Goal: Task Accomplishment & Management: Manage account settings

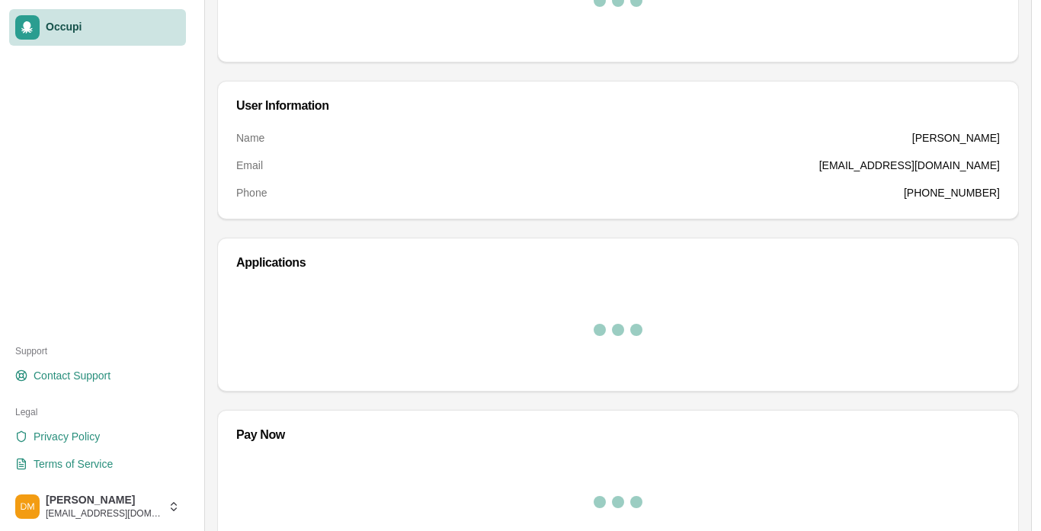
scroll to position [293, 0]
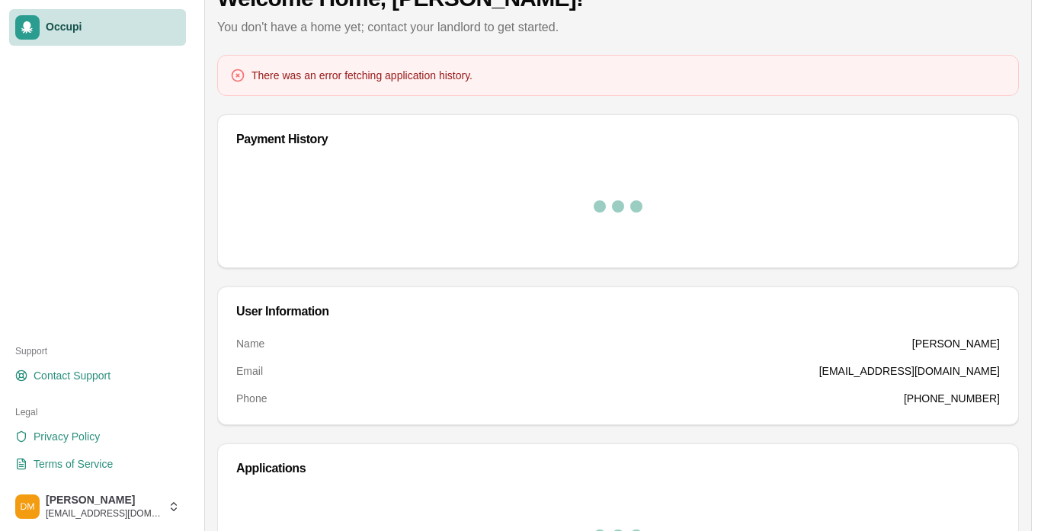
scroll to position [0, 0]
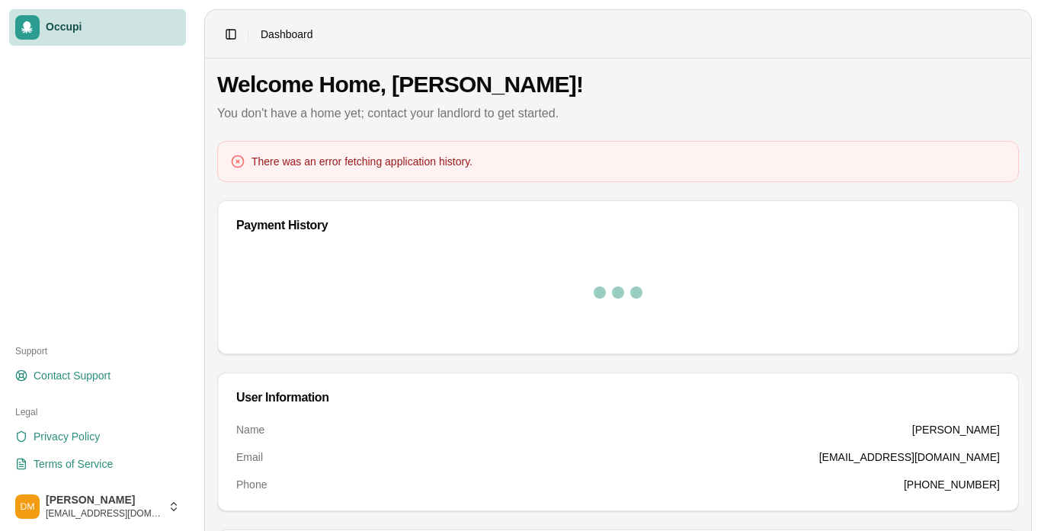
click at [73, 27] on span "Occupi" at bounding box center [113, 28] width 134 height 14
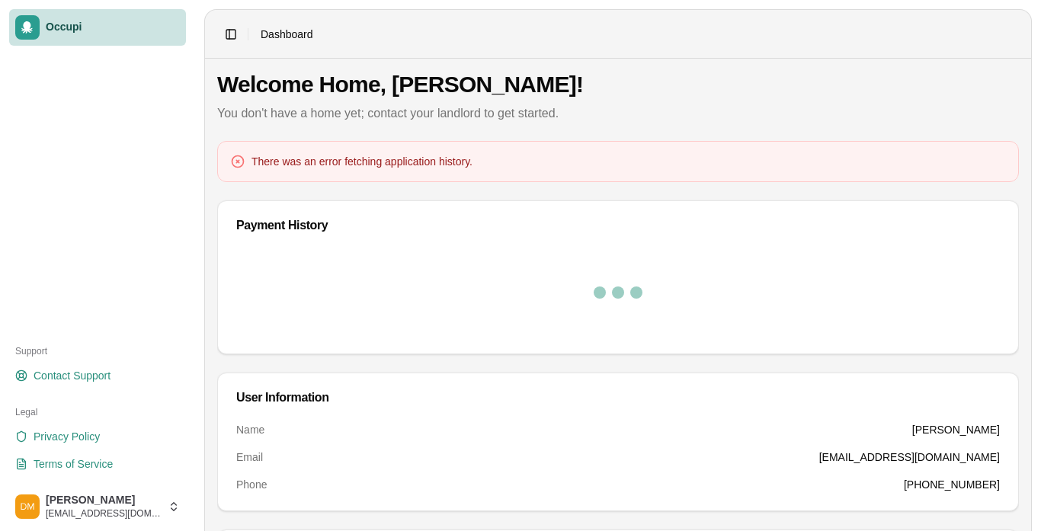
click at [73, 27] on span "Occupi" at bounding box center [113, 28] width 134 height 14
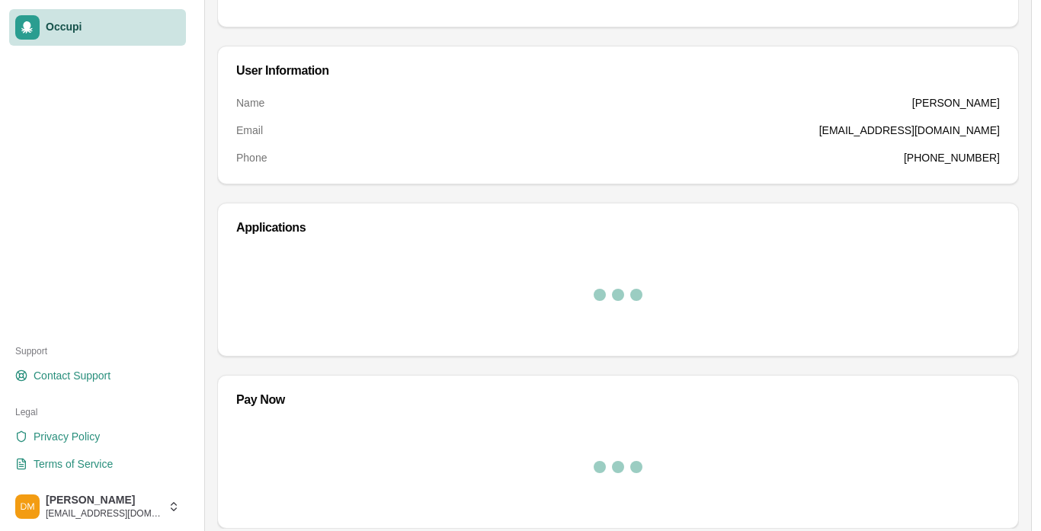
scroll to position [338, 0]
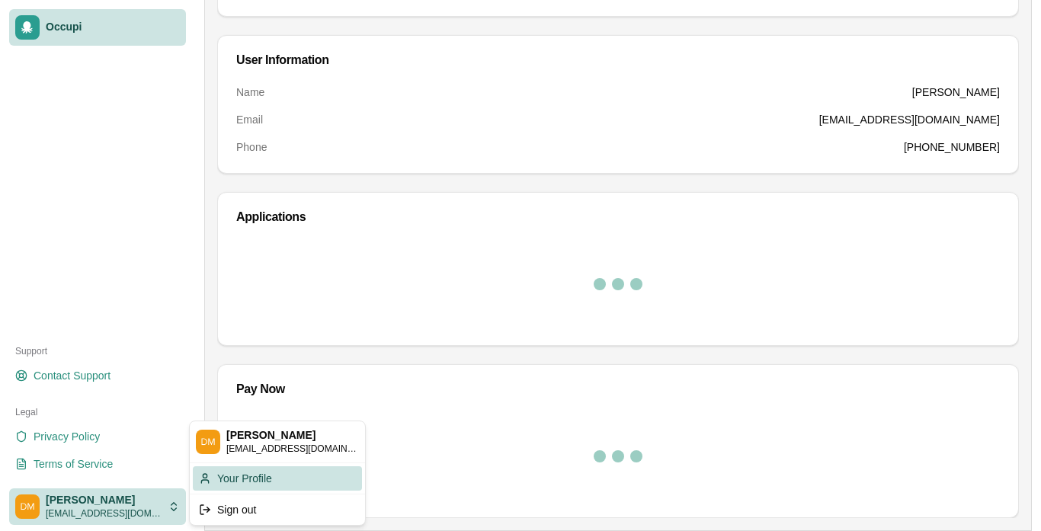
click at [235, 482] on div "Your Profile" at bounding box center [277, 478] width 169 height 24
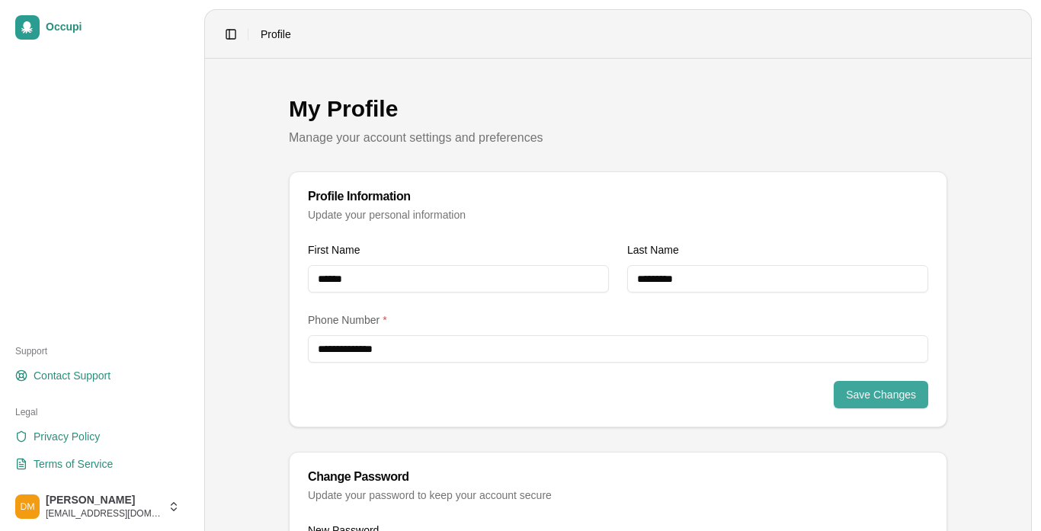
click at [840, 398] on button "Save Changes" at bounding box center [881, 394] width 94 height 27
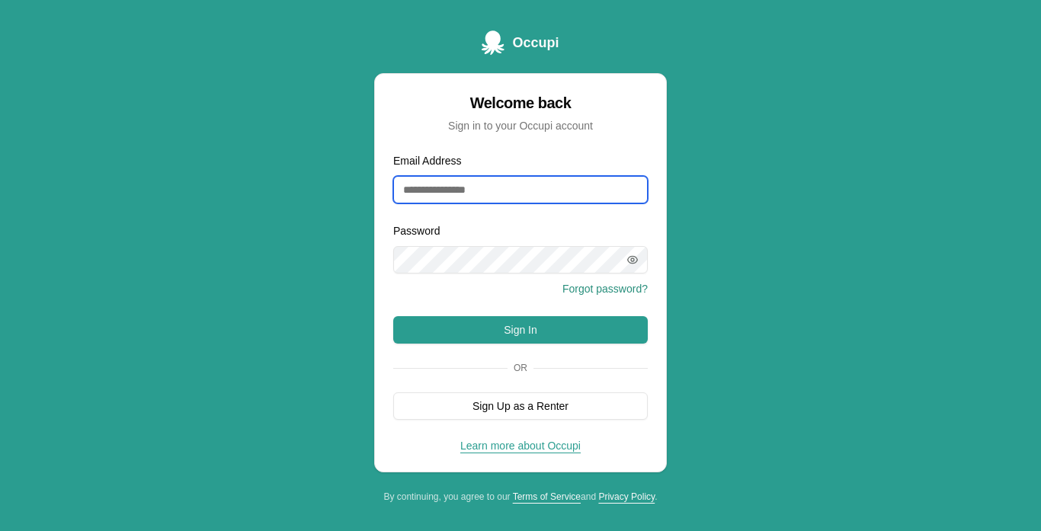
type input "**********"
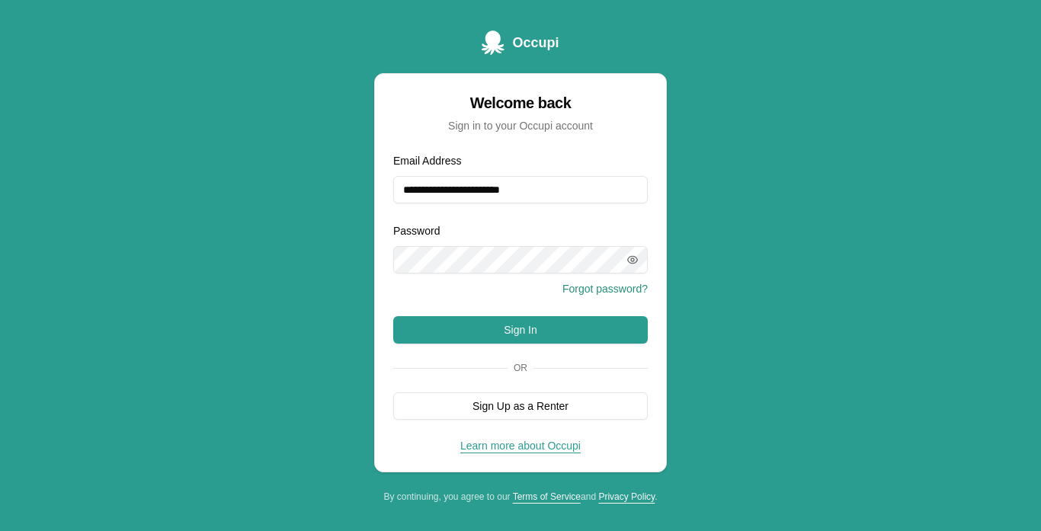
click at [630, 262] on icon "button" at bounding box center [632, 260] width 12 height 12
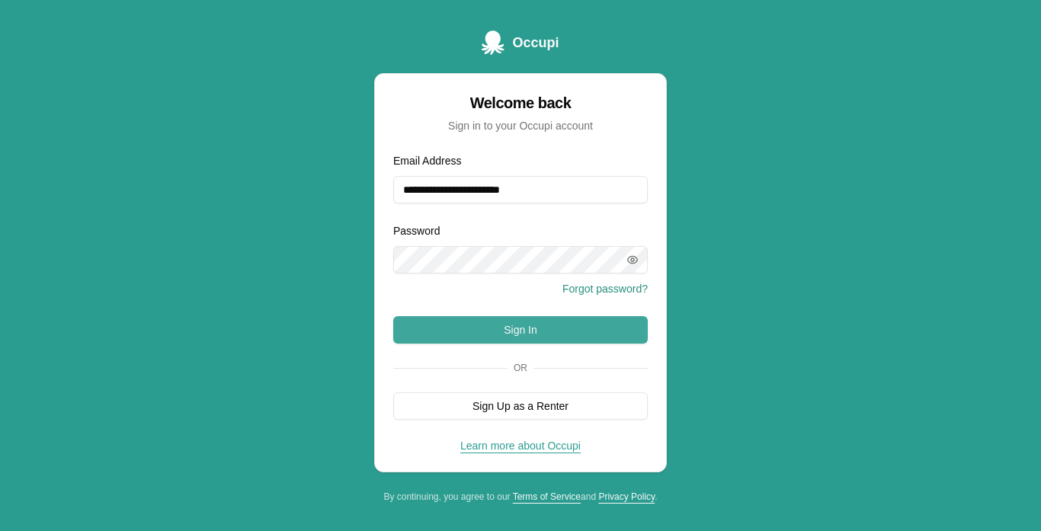
click at [515, 331] on button "Sign In" at bounding box center [520, 329] width 254 height 27
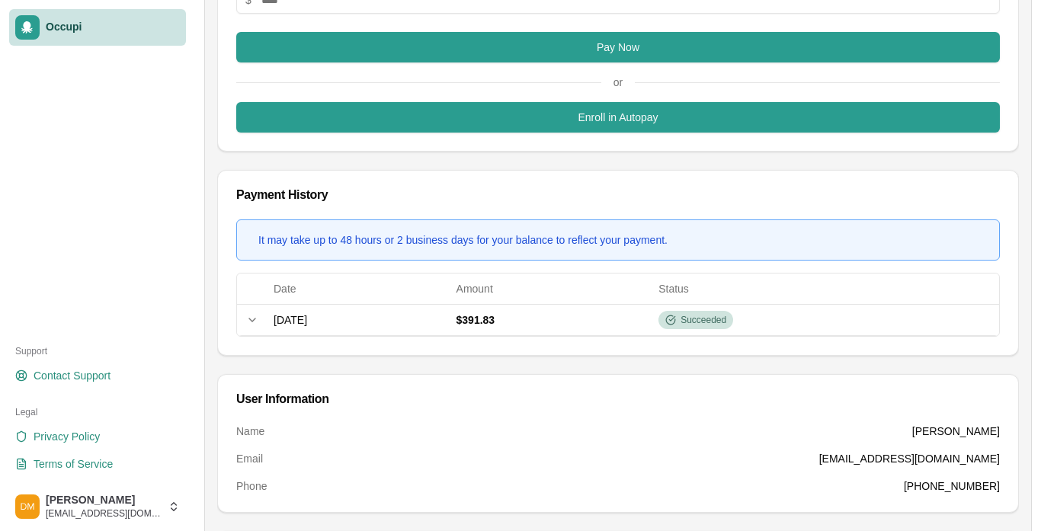
scroll to position [415, 0]
